Goal: Navigation & Orientation: Find specific page/section

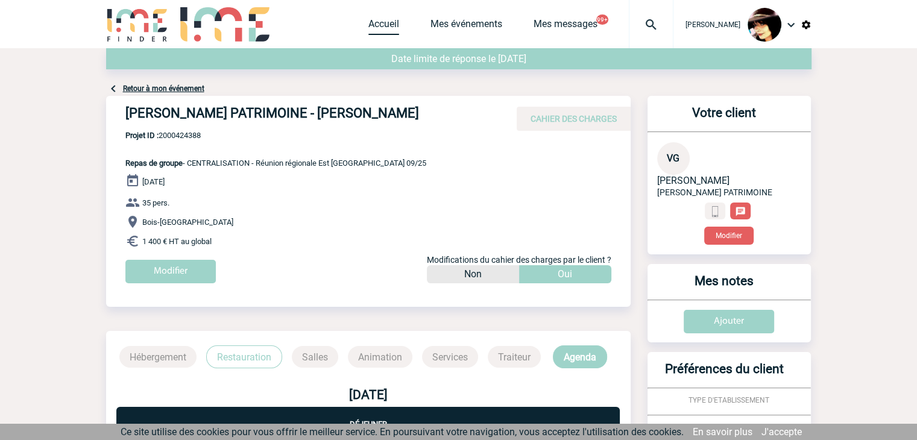
click at [368, 20] on link "Accueil" at bounding box center [383, 26] width 31 height 17
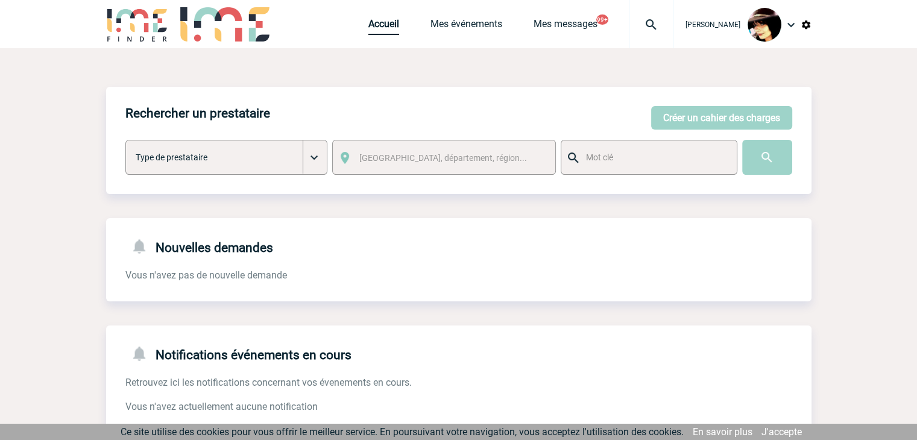
click at [372, 27] on link "Accueil" at bounding box center [383, 26] width 31 height 17
drag, startPoint x: 382, startPoint y: 29, endPoint x: 376, endPoint y: 5, distance: 24.1
click at [382, 29] on link "Accueil" at bounding box center [383, 26] width 31 height 17
